Goal: Browse casually

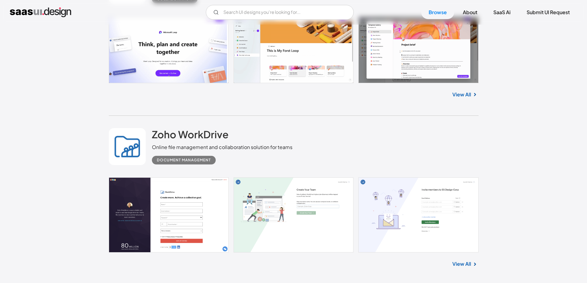
scroll to position [955, 0]
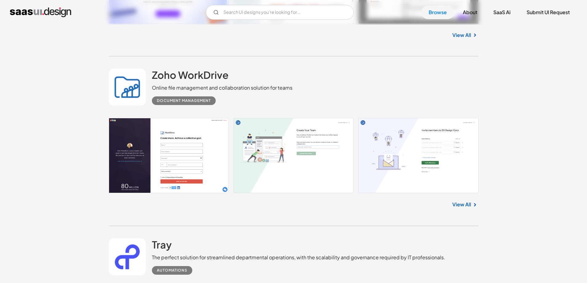
click at [472, 202] on img at bounding box center [474, 204] width 7 height 7
click at [472, 204] on img at bounding box center [474, 204] width 7 height 7
click at [463, 205] on link "View All" at bounding box center [461, 204] width 19 height 7
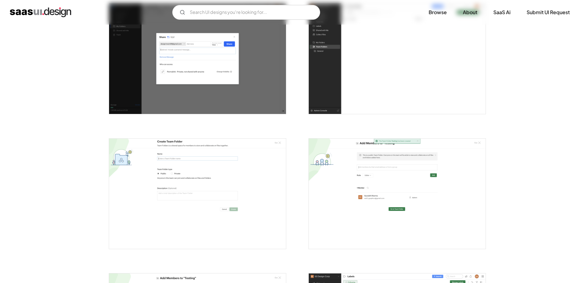
scroll to position [951, 0]
click at [170, 68] on img "open lightbox" at bounding box center [197, 59] width 177 height 111
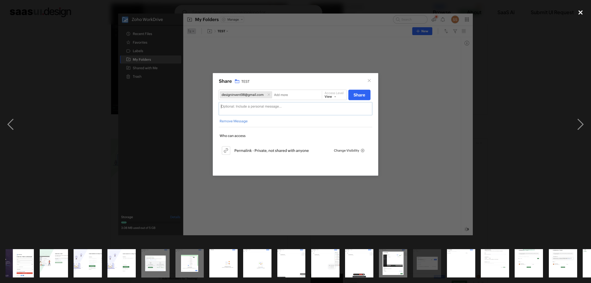
click at [582, 11] on div "close lightbox" at bounding box center [580, 13] width 21 height 14
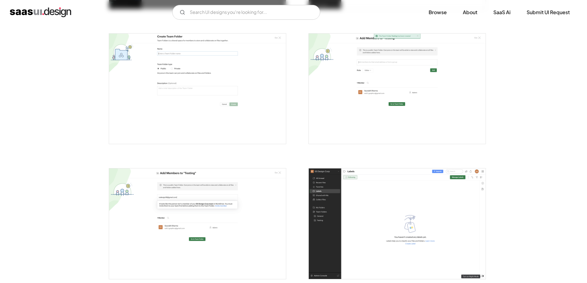
scroll to position [1105, 0]
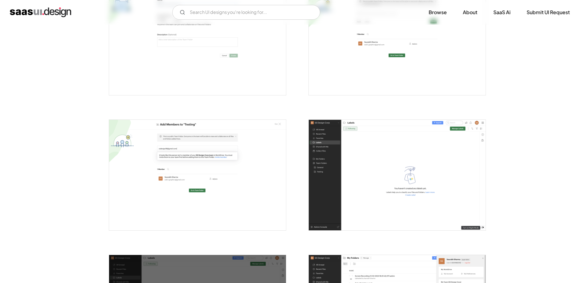
click at [405, 135] on img "open lightbox" at bounding box center [397, 175] width 177 height 111
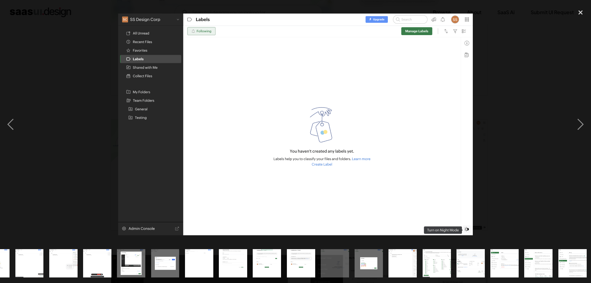
scroll to position [0, 263]
